Goal: Check status: Check status

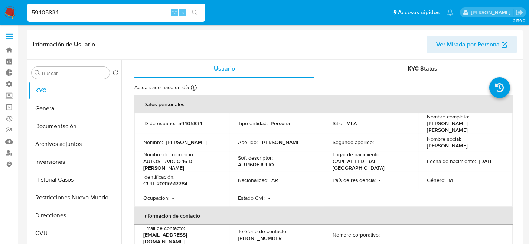
select select "10"
click at [50, 164] on button "Inversiones" at bounding box center [72, 162] width 87 height 18
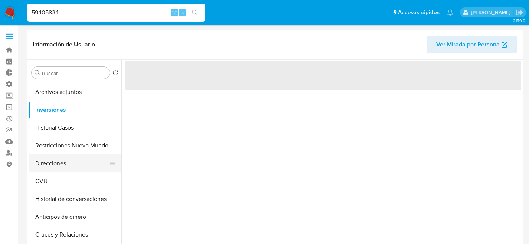
scroll to position [69, 0]
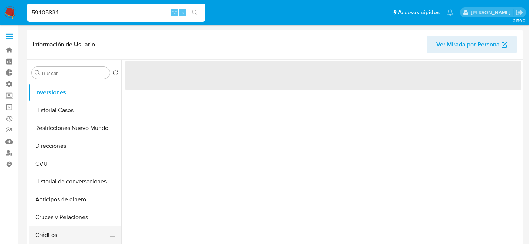
click at [58, 233] on button "Créditos" at bounding box center [72, 235] width 87 height 18
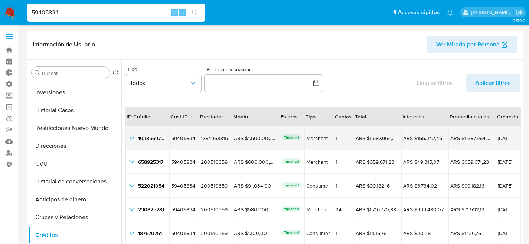
click at [131, 138] on icon "button_show_hidden_detail_by_id_0" at bounding box center [131, 138] width 9 height 9
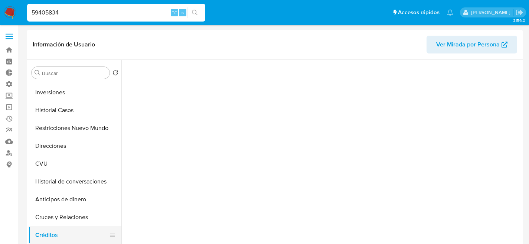
click at [65, 238] on button "Créditos" at bounding box center [72, 235] width 87 height 18
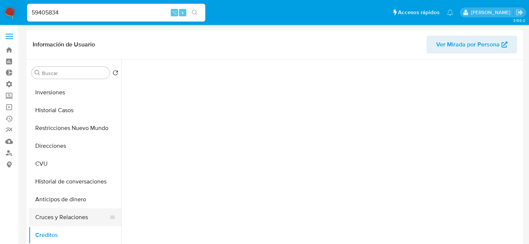
click at [64, 213] on button "Cruces y Relaciones" at bounding box center [72, 217] width 87 height 18
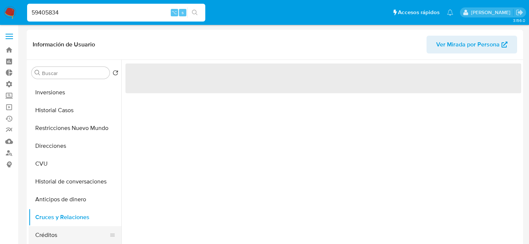
click at [58, 227] on ul "KYC General Documentación Archivos adjuntos Inversiones Historial Casos Restric…" at bounding box center [75, 165] width 93 height 167
click at [58, 228] on button "Créditos" at bounding box center [72, 235] width 87 height 18
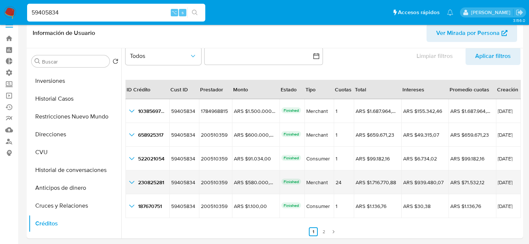
scroll to position [16, 0]
click at [134, 183] on icon "button_show_hidden_detail_by_id_3" at bounding box center [131, 182] width 9 height 9
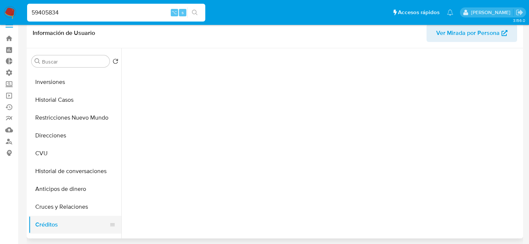
scroll to position [68, 0]
click at [50, 223] on button "Créditos" at bounding box center [72, 225] width 87 height 18
click at [52, 212] on button "Cruces y Relaciones" at bounding box center [72, 207] width 87 height 18
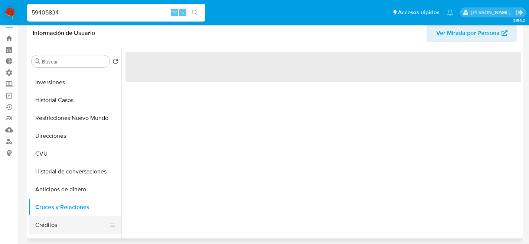
click at [50, 221] on button "Créditos" at bounding box center [72, 225] width 87 height 18
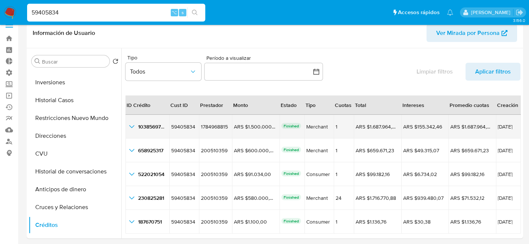
click at [135, 126] on icon "button_show_hidden_detail_by_id_0" at bounding box center [131, 126] width 9 height 9
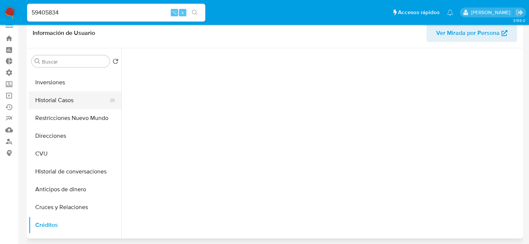
scroll to position [0, 0]
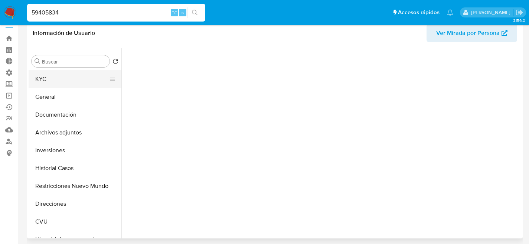
click at [55, 83] on button "KYC" at bounding box center [72, 79] width 87 height 18
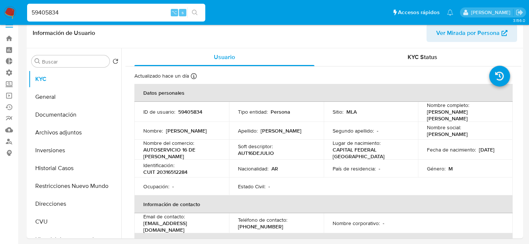
click at [113, 14] on input "59405834" at bounding box center [116, 13] width 178 height 10
paste input "94696007"
type input "94696007"
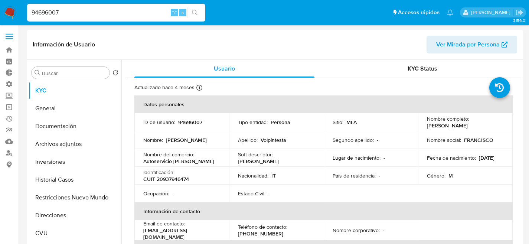
select select "10"
click at [133, 35] on div "Información de Usuario Ver Mirada por Persona" at bounding box center [275, 45] width 496 height 30
